Goal: Use online tool/utility

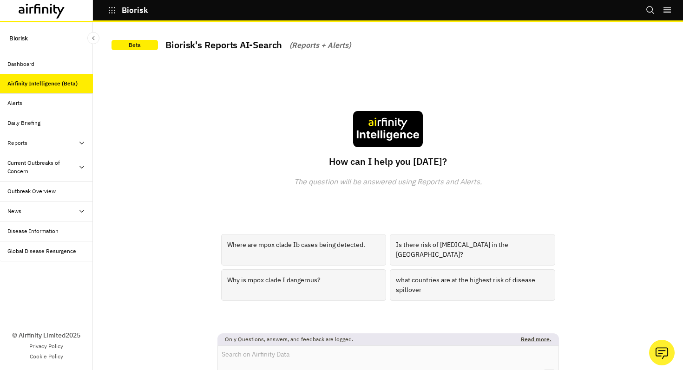
drag, startPoint x: 347, startPoint y: 365, endPoint x: 355, endPoint y: 366, distance: 8.5
click at [347, 364] on textarea at bounding box center [388, 357] width 340 height 23
type textarea "healthcare capacity"
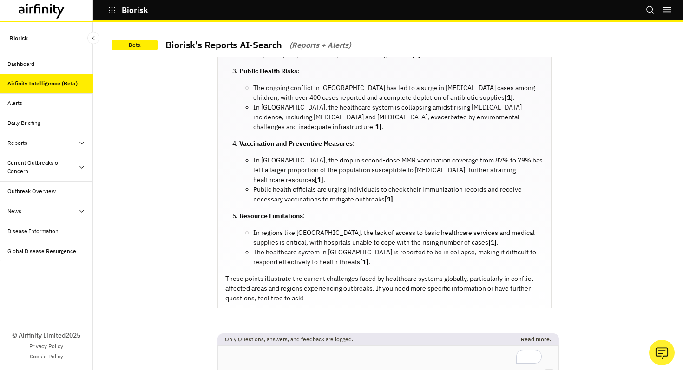
scroll to position [258, 0]
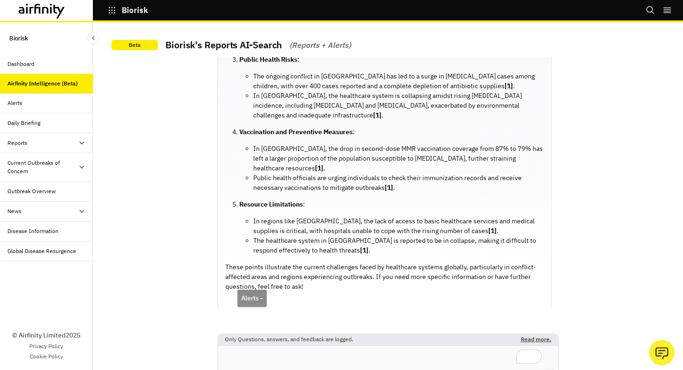
click at [250, 312] on p "[ 1 ]" at bounding box center [252, 317] width 7 height 10
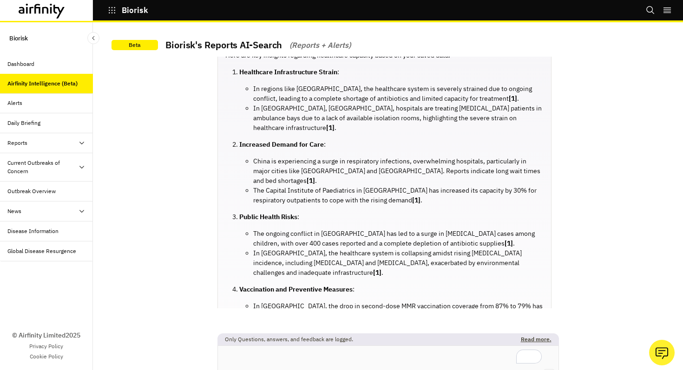
scroll to position [99, 0]
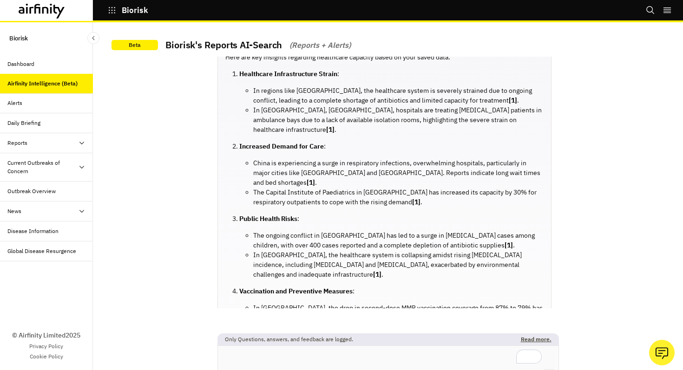
click at [412, 198] on strong "[1]" at bounding box center [416, 202] width 8 height 8
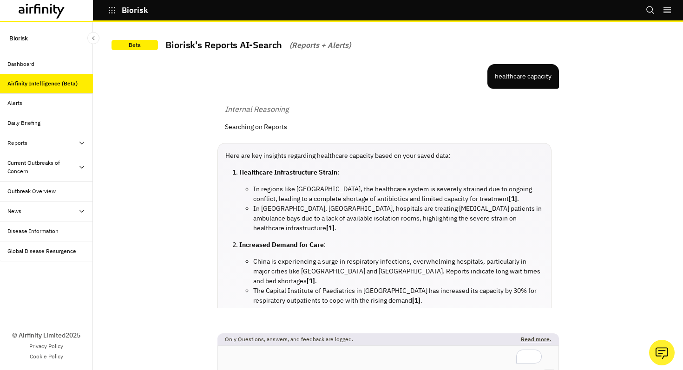
scroll to position [274, 0]
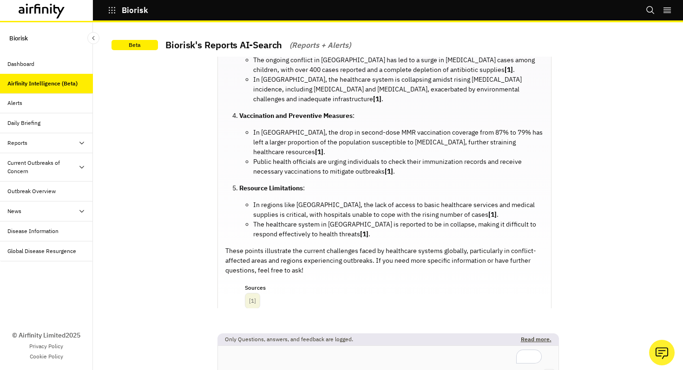
click at [48, 60] on div "Dashboard" at bounding box center [49, 64] width 85 height 8
